Goal: Task Accomplishment & Management: Manage account settings

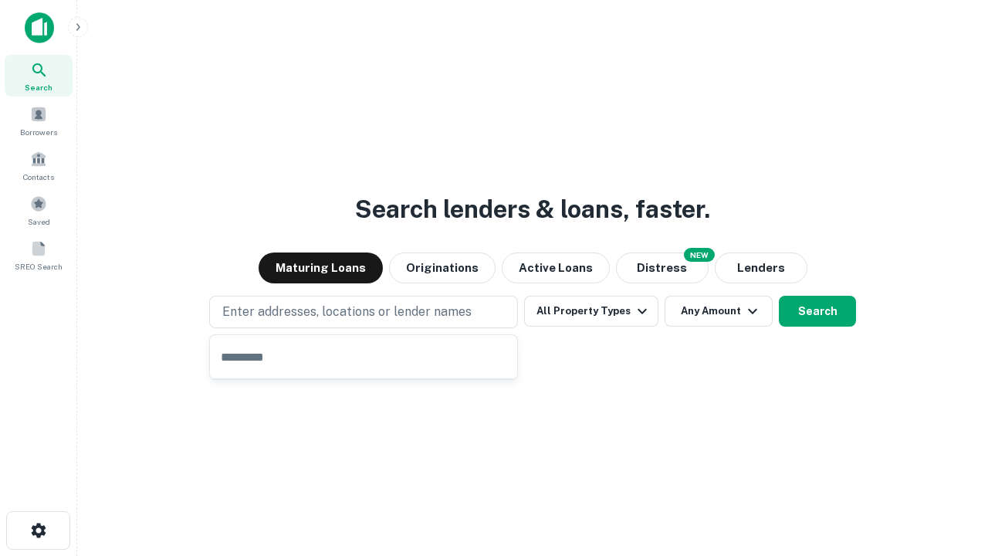
type input "**********"
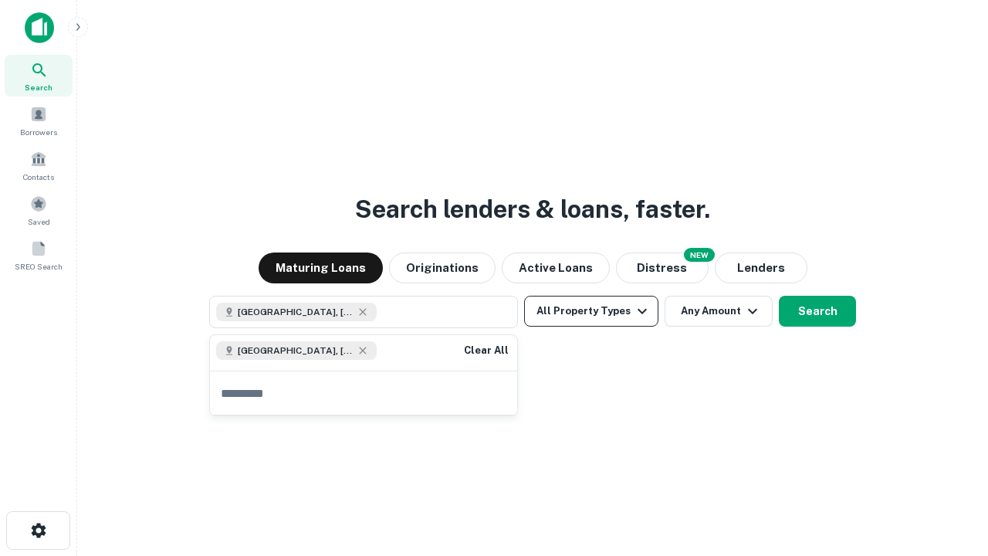
click at [591, 311] on button "All Property Types" at bounding box center [591, 311] width 134 height 31
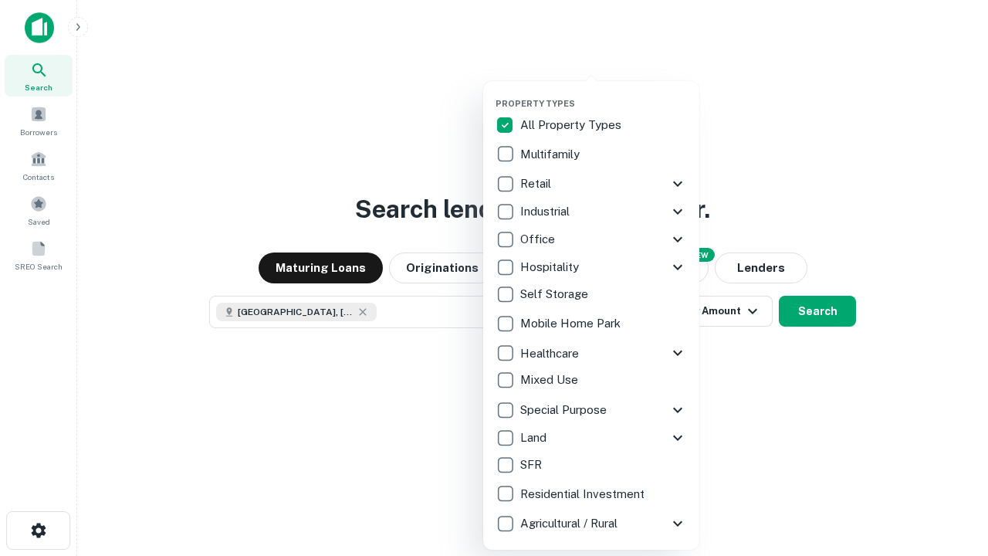
click at [603, 93] on button "button" at bounding box center [603, 93] width 216 height 1
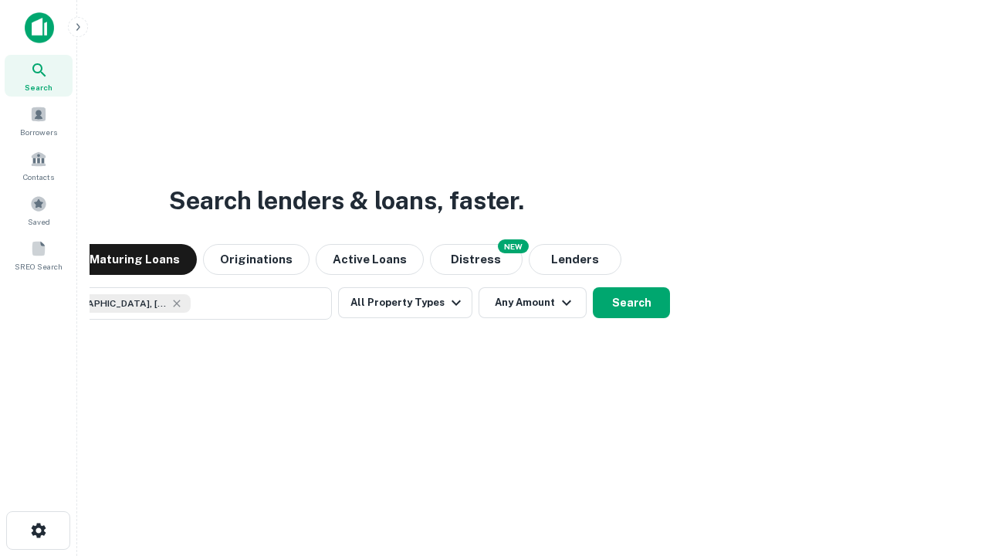
scroll to position [25, 0]
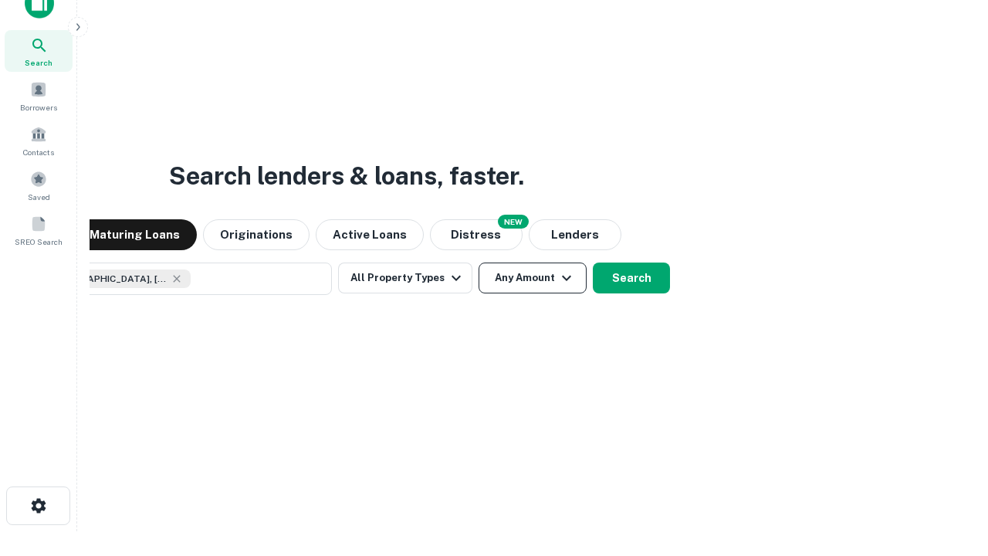
click at [478, 262] on button "Any Amount" at bounding box center [532, 277] width 108 height 31
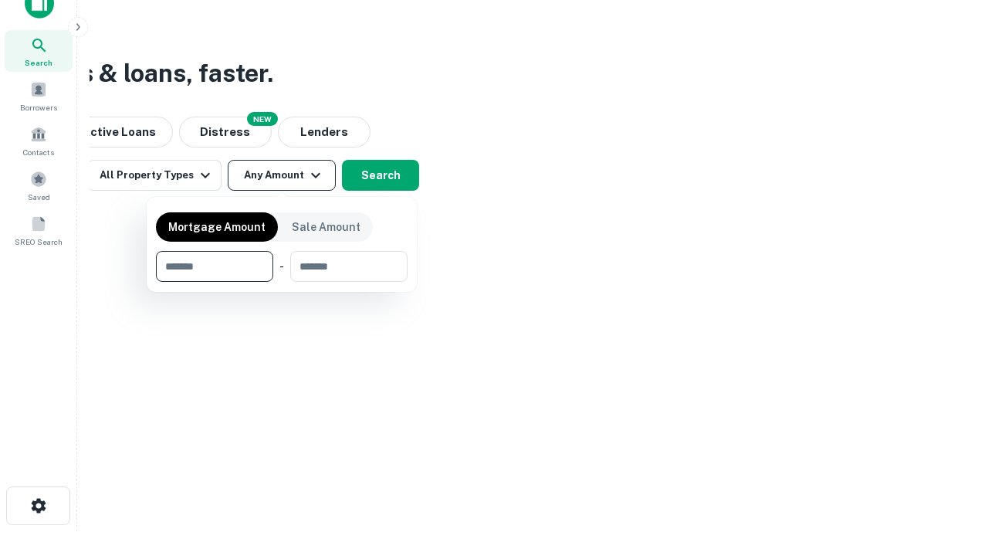
type input "*******"
click at [282, 282] on button "button" at bounding box center [282, 282] width 252 height 1
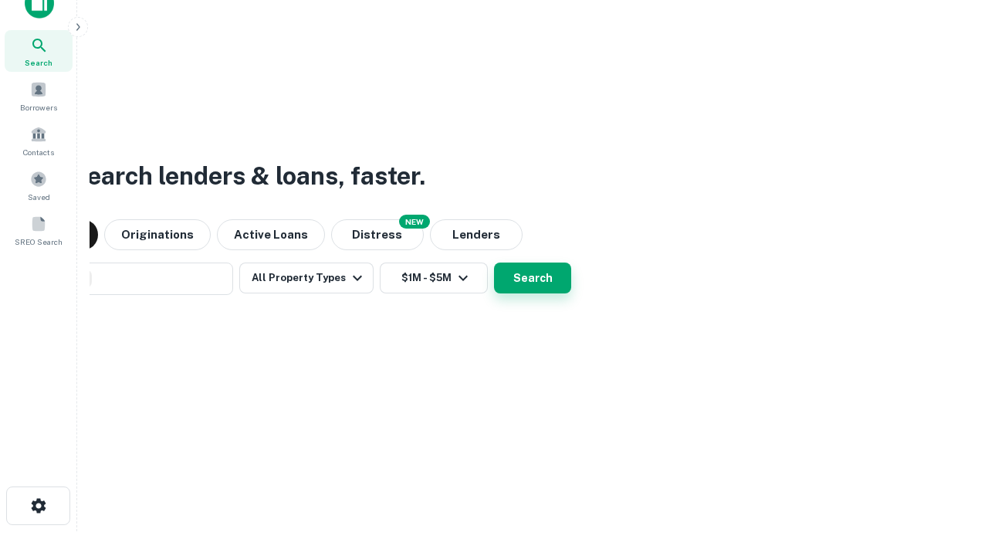
click at [494, 262] on button "Search" at bounding box center [532, 277] width 77 height 31
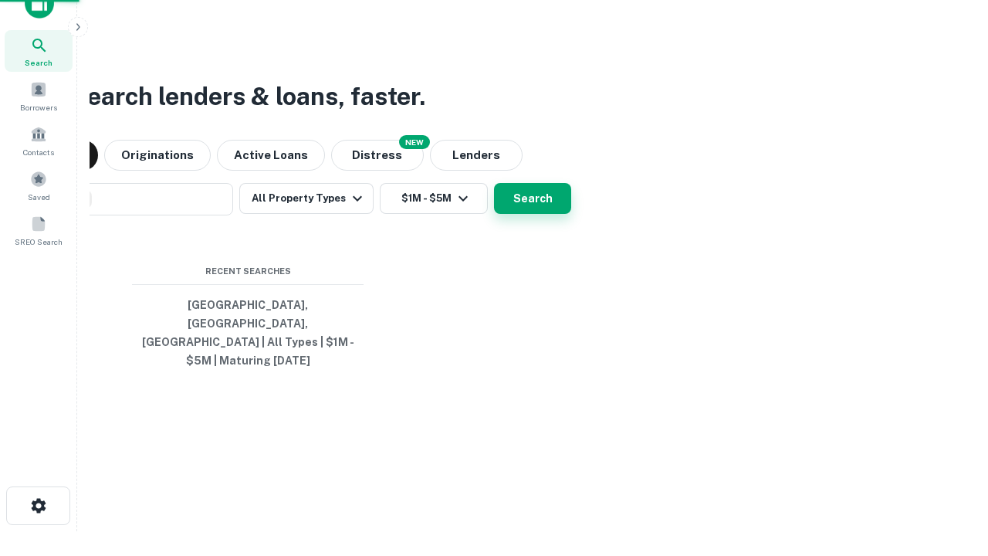
scroll to position [50, 437]
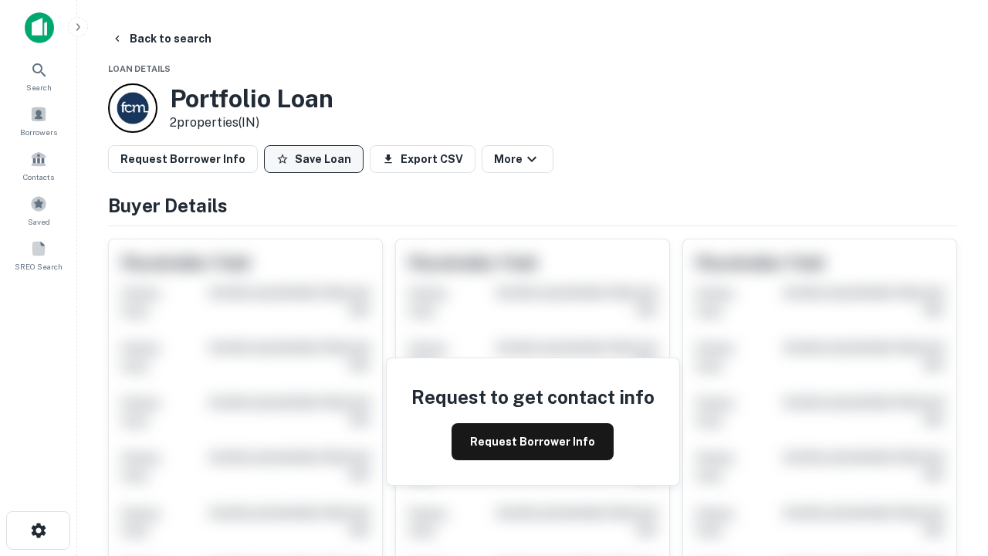
click at [313, 159] on button "Save Loan" at bounding box center [314, 159] width 100 height 28
click at [317, 159] on button "Save Loan" at bounding box center [314, 159] width 100 height 28
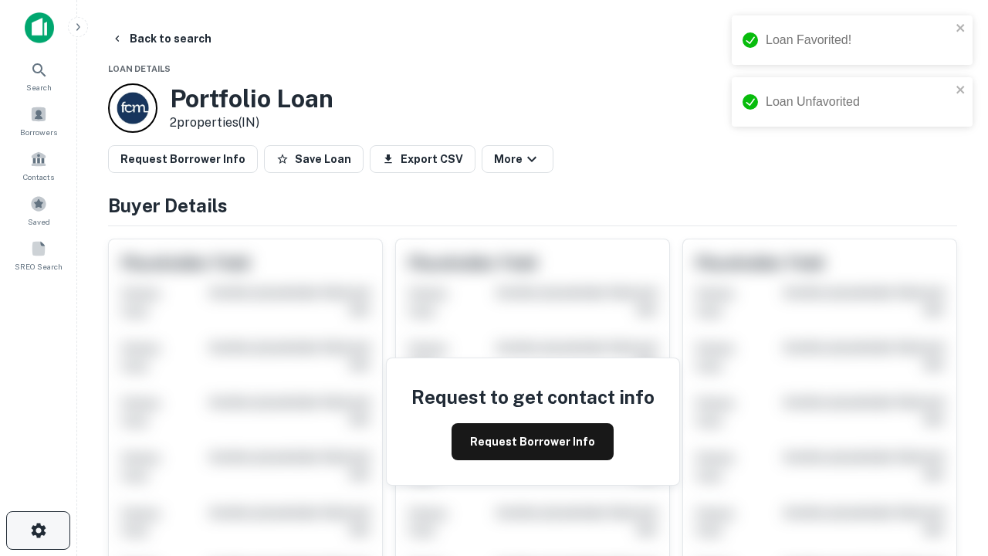
click at [38, 530] on icon "button" at bounding box center [38, 530] width 19 height 19
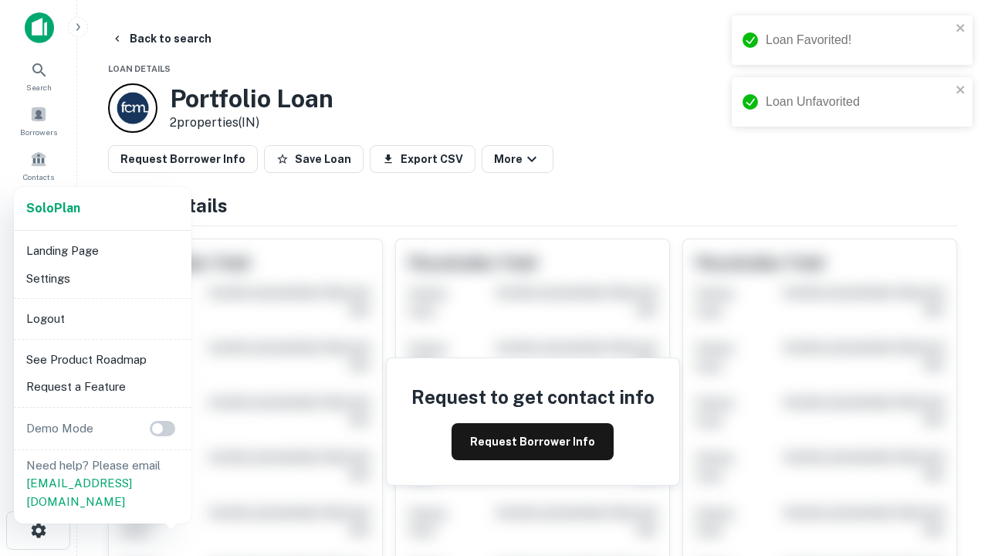
click at [102, 318] on li "Logout" at bounding box center [102, 319] width 165 height 28
